Goal: Browse casually

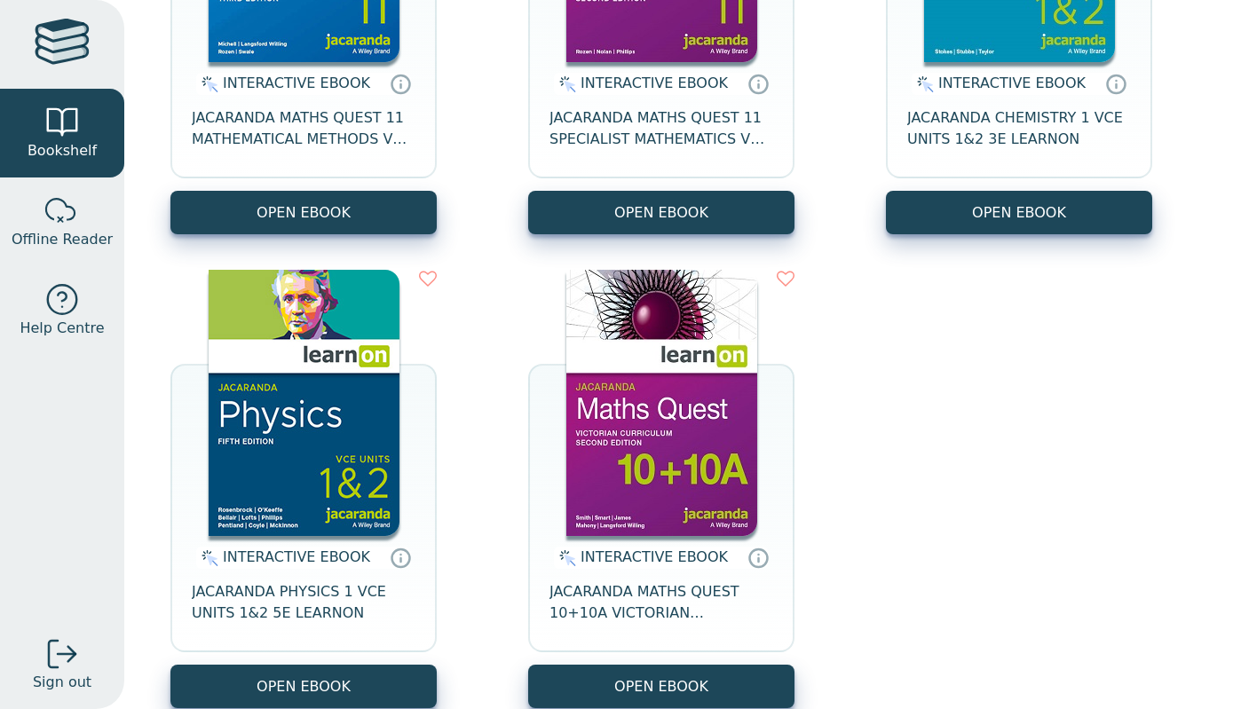
scroll to position [451, 0]
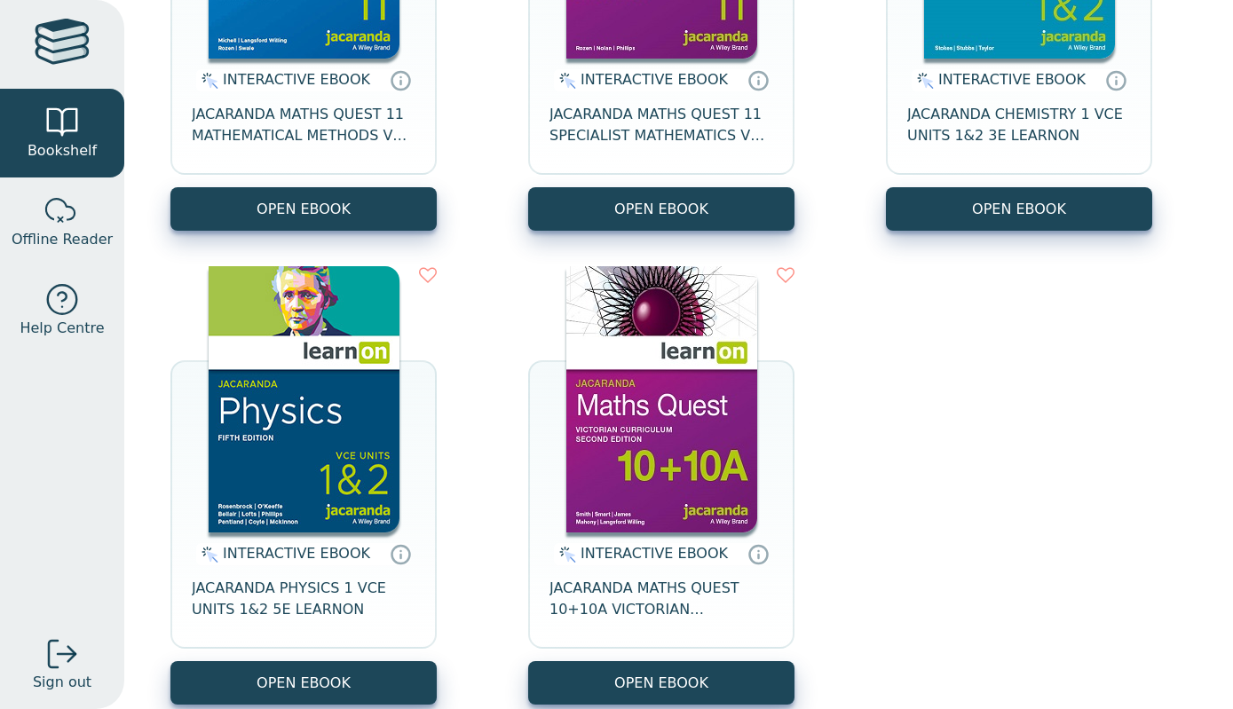
click at [322, 348] on img at bounding box center [304, 399] width 191 height 266
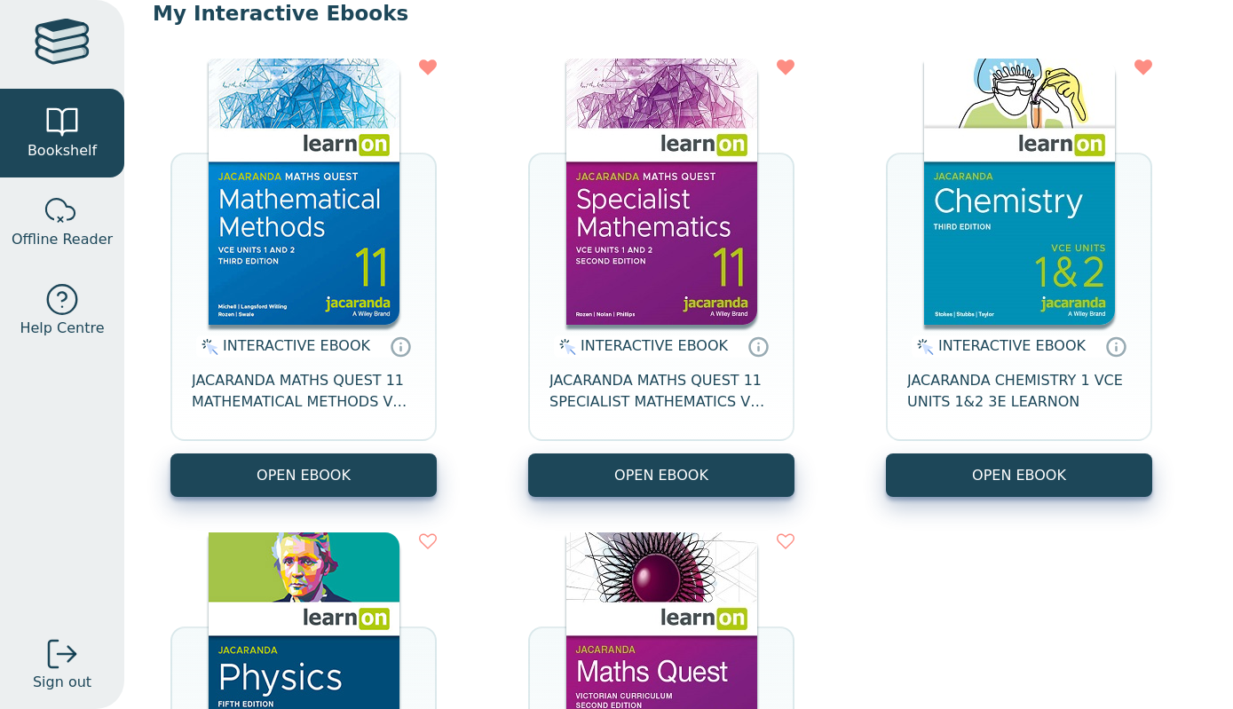
scroll to position [184, 0]
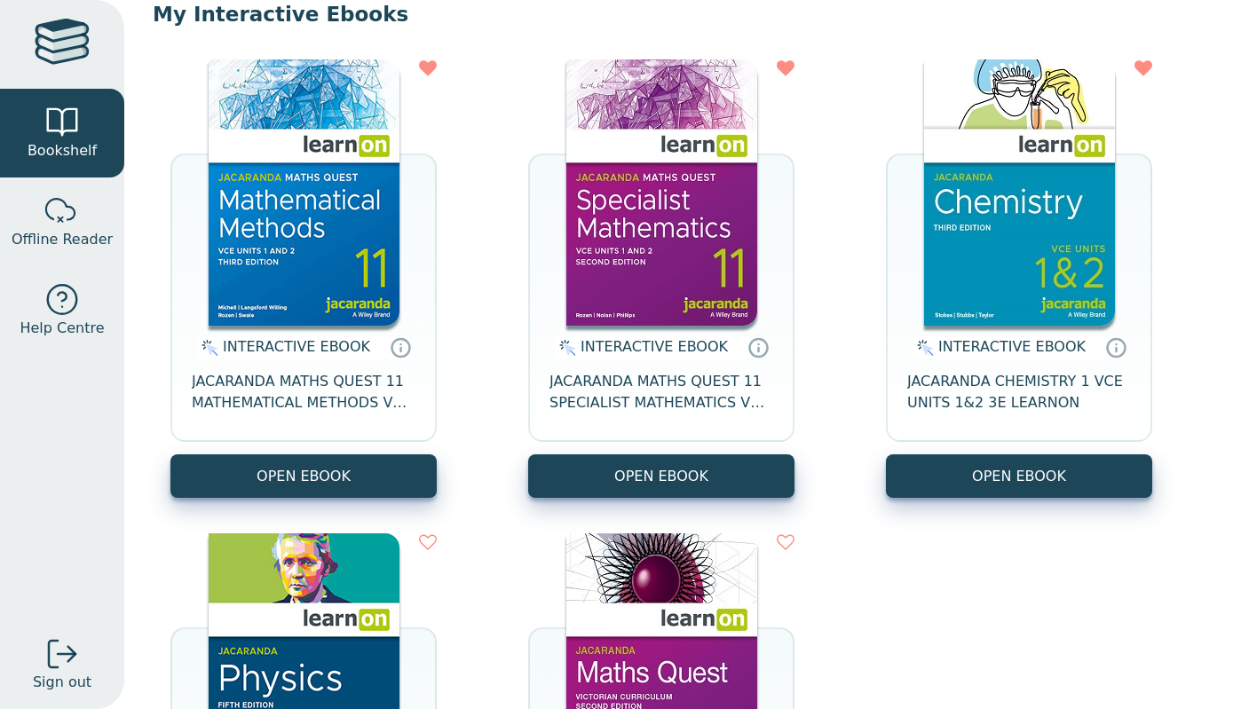
click at [293, 214] on img at bounding box center [304, 192] width 191 height 266
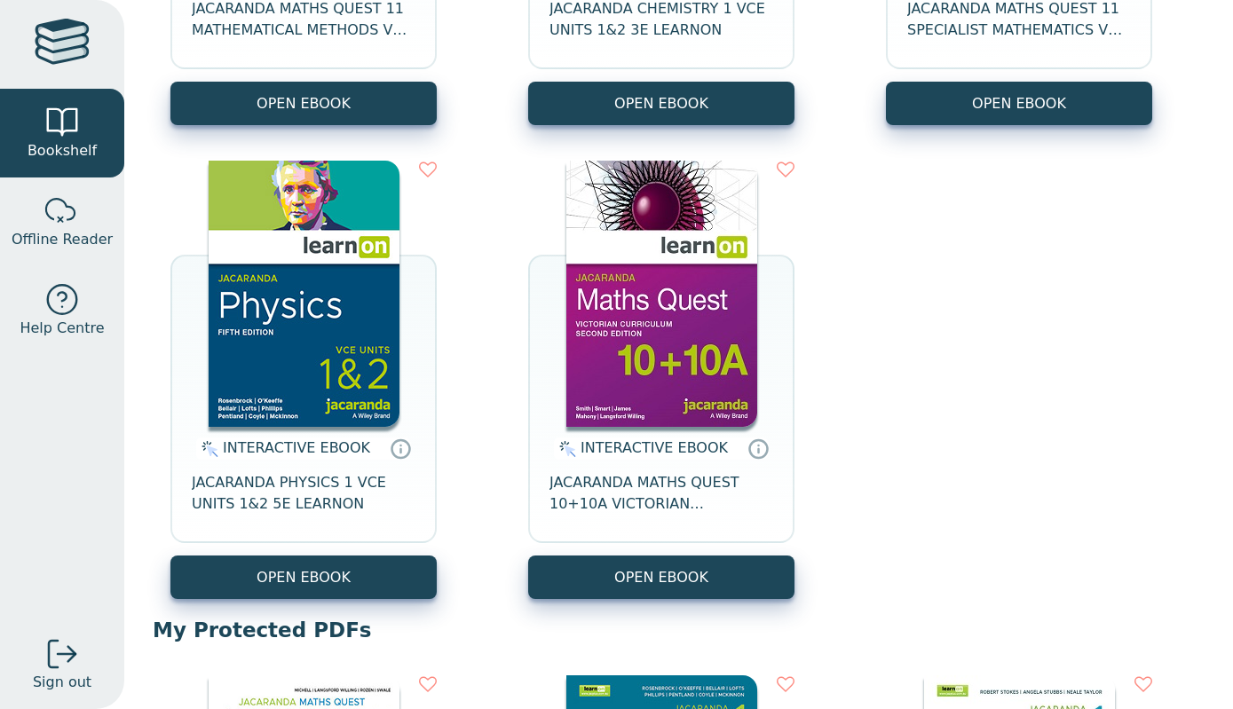
scroll to position [561, 0]
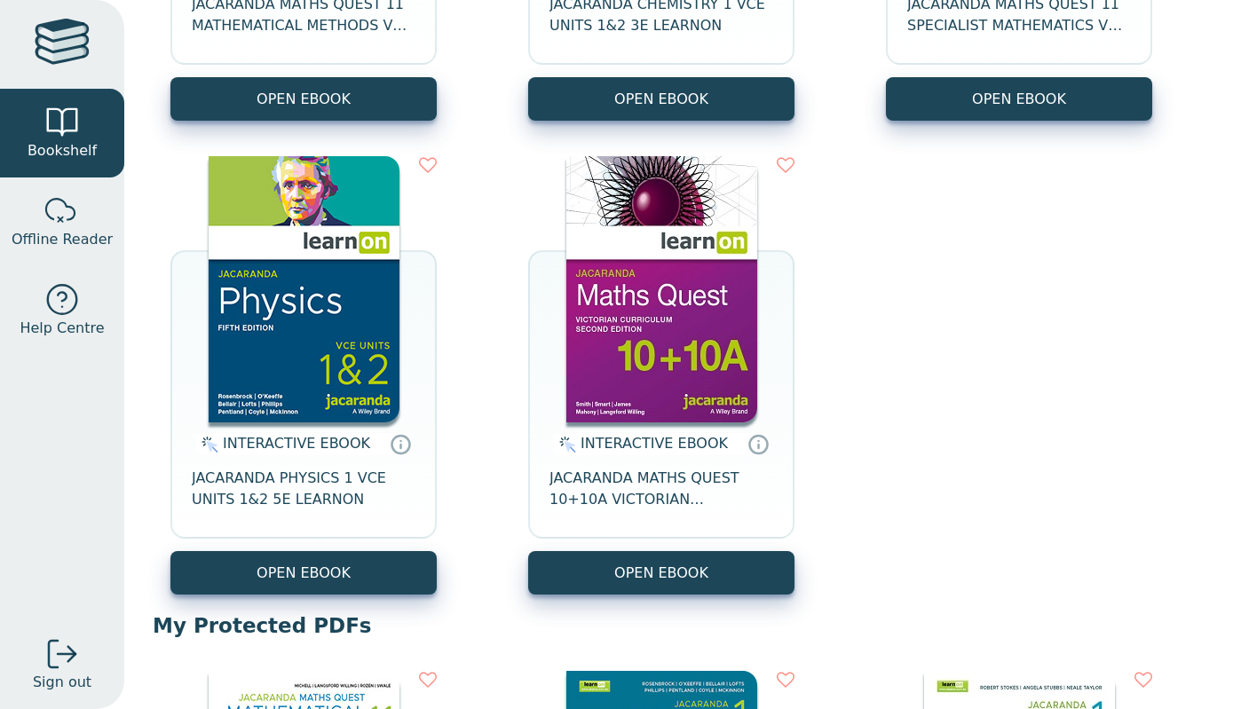
click at [311, 307] on img at bounding box center [304, 289] width 191 height 266
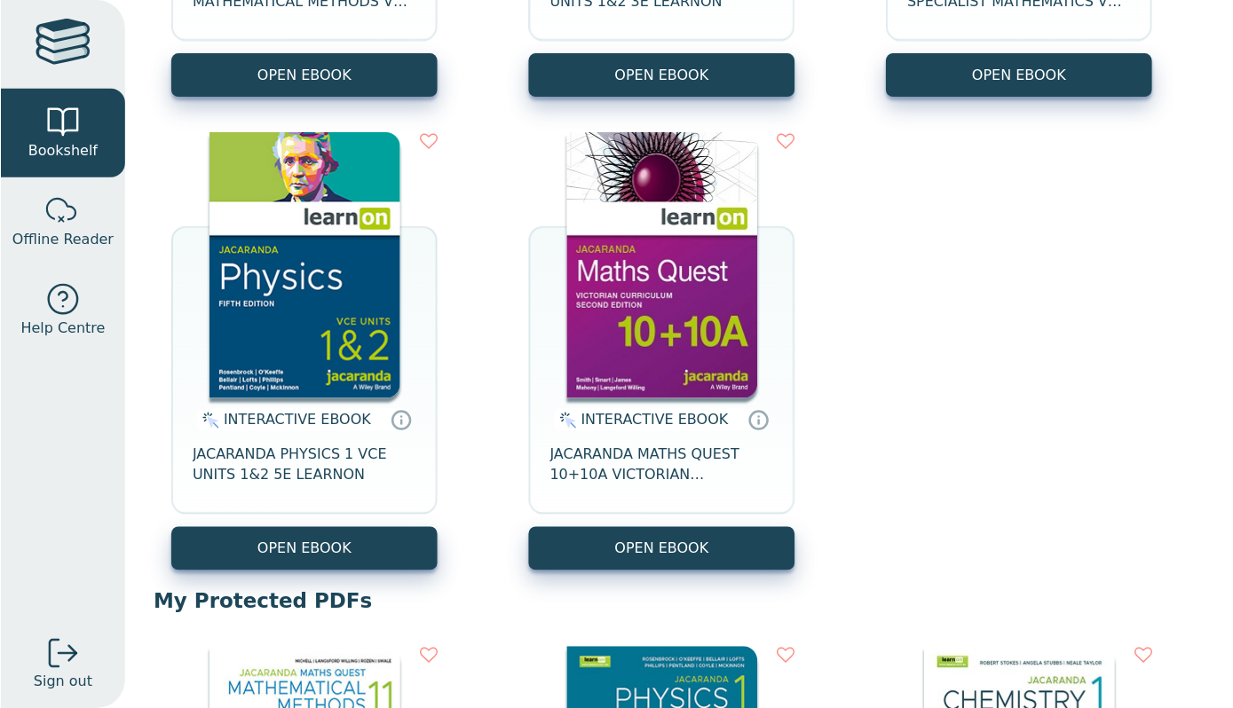
scroll to position [567, 0]
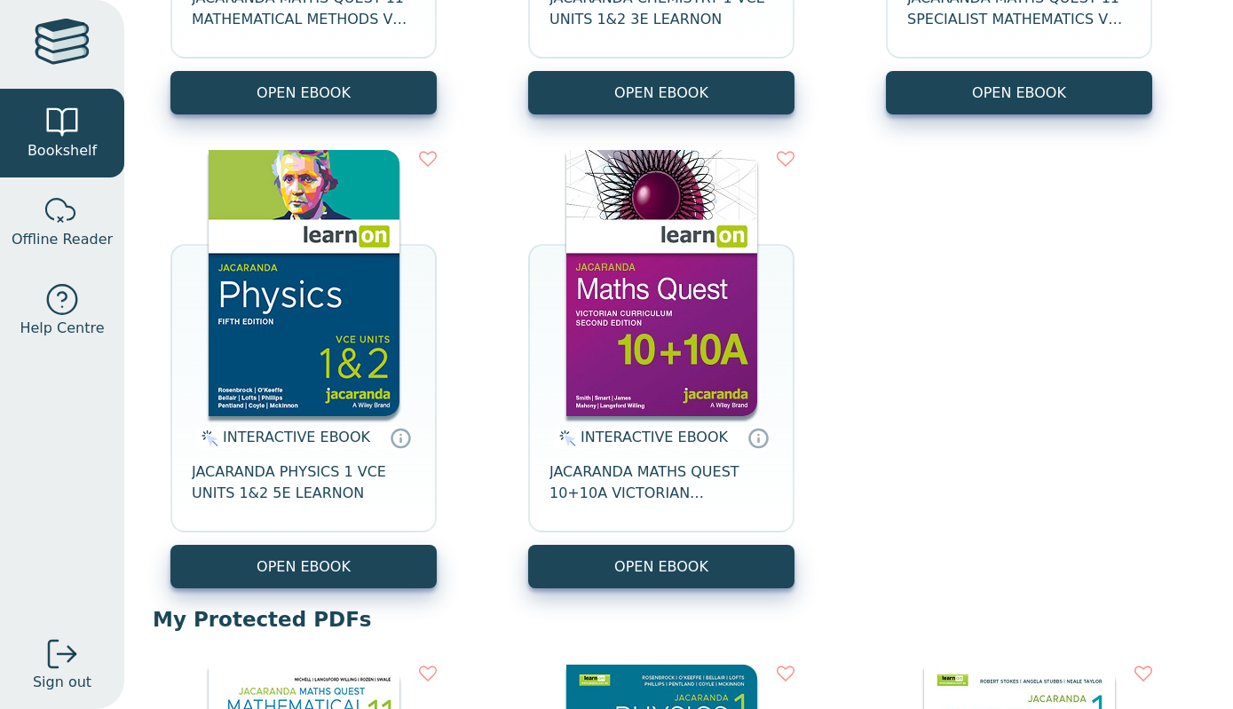
click at [283, 340] on img at bounding box center [304, 283] width 191 height 266
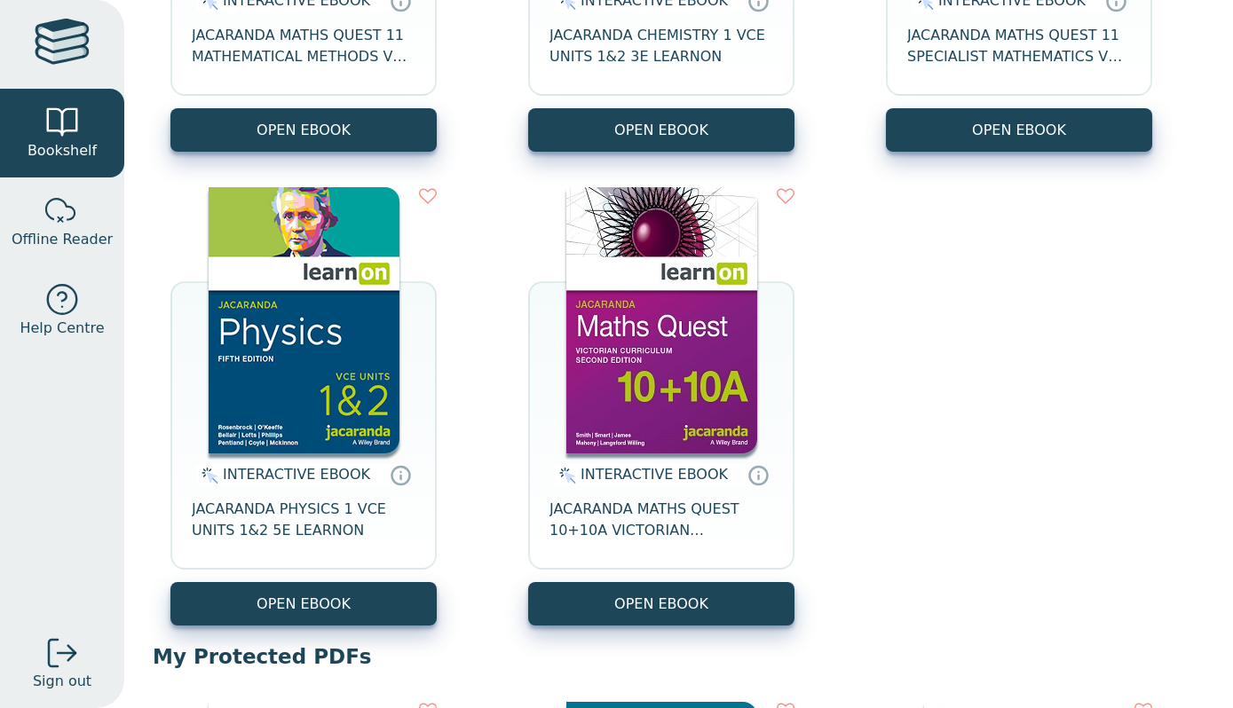
click at [349, 309] on img at bounding box center [304, 320] width 191 height 266
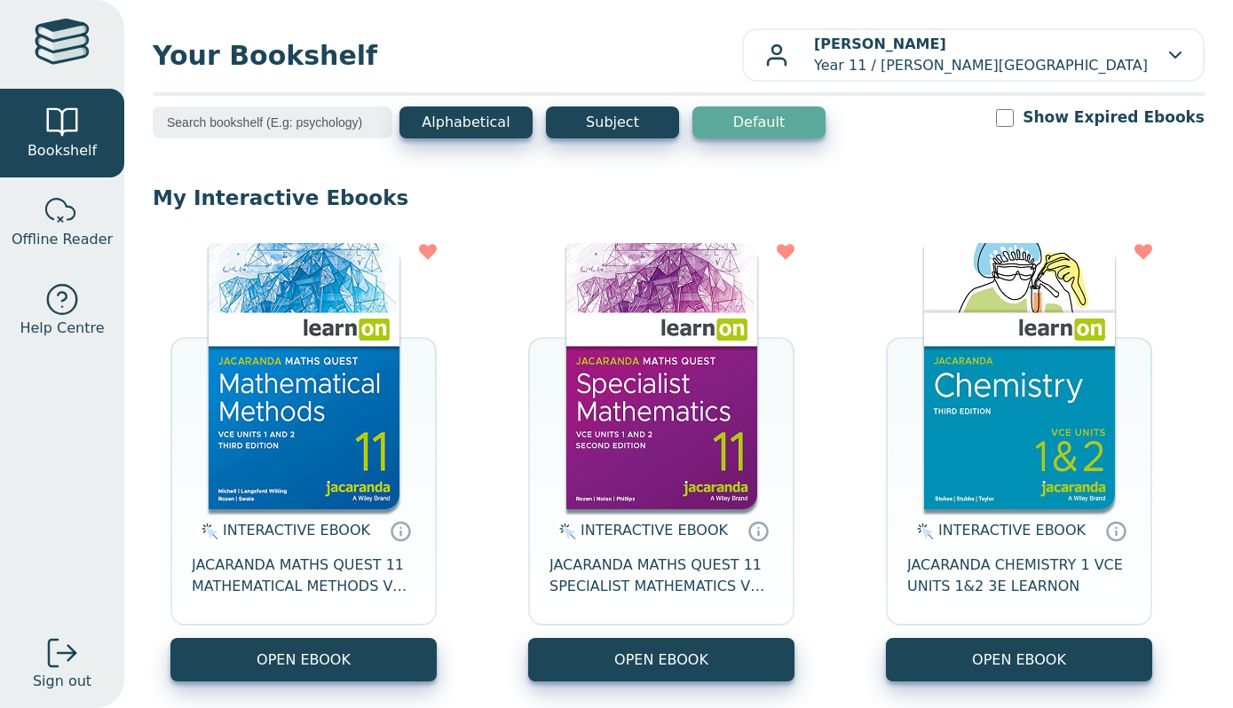
click at [345, 243] on img at bounding box center [304, 376] width 191 height 266
